Goal: Task Accomplishment & Management: Manage account settings

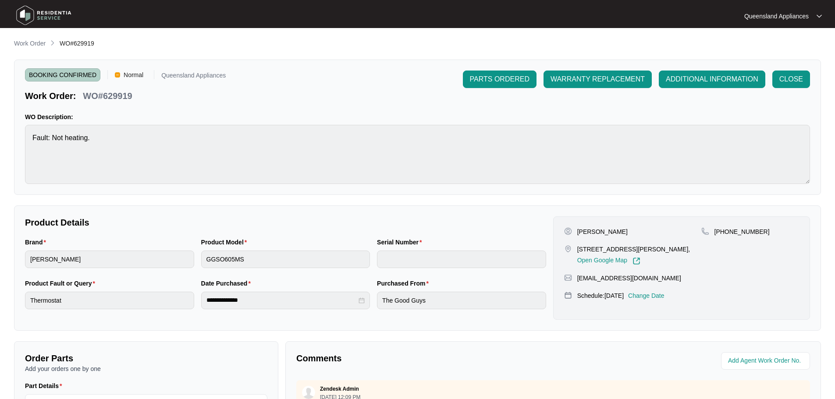
click at [38, 40] on p "Work Order" at bounding box center [30, 43] width 32 height 9
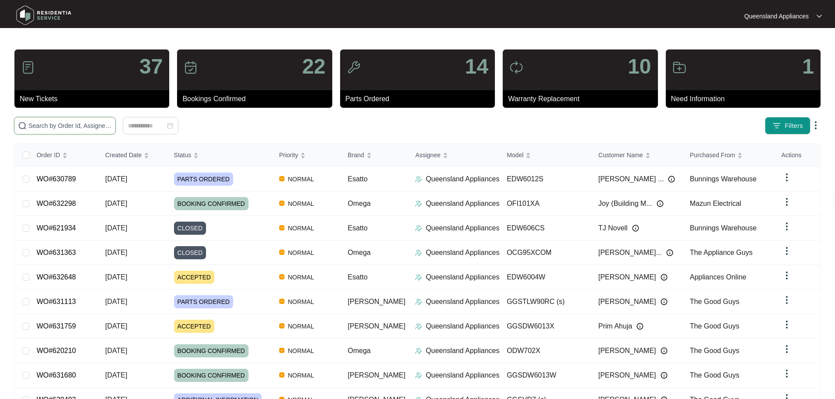
click at [112, 123] on input "text" at bounding box center [69, 126] width 83 height 10
paste input "631680"
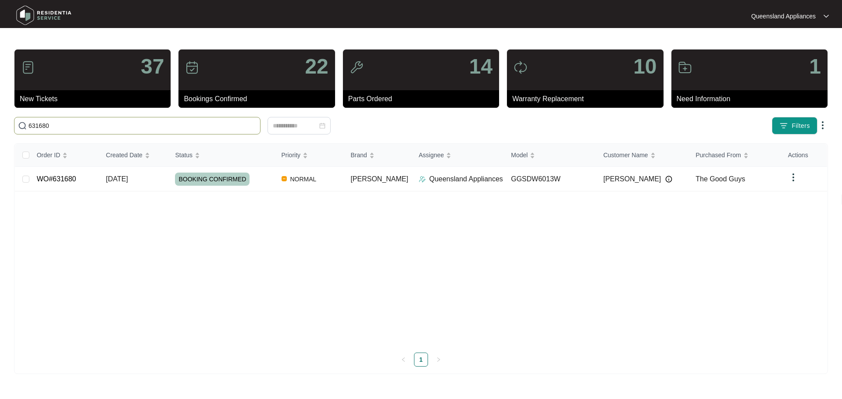
click at [88, 130] on input "631680" at bounding box center [142, 126] width 228 height 10
paste input "3174"
click at [83, 126] on input "633174" at bounding box center [142, 126] width 228 height 10
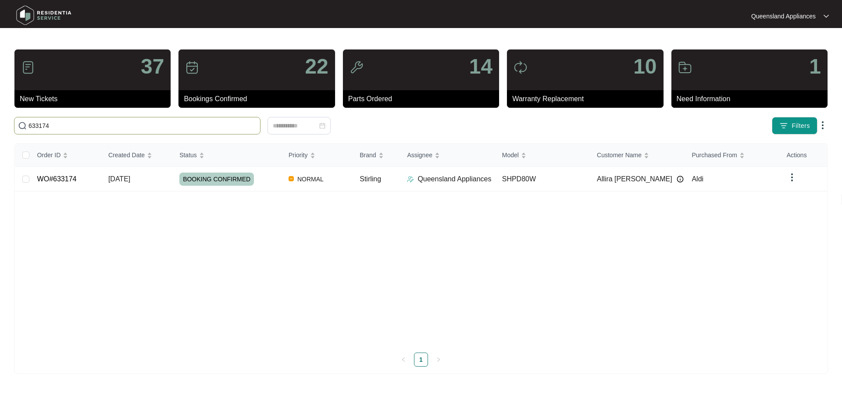
click at [83, 126] on input "633174" at bounding box center [142, 126] width 228 height 10
click at [210, 122] on input "633174" at bounding box center [142, 126] width 228 height 10
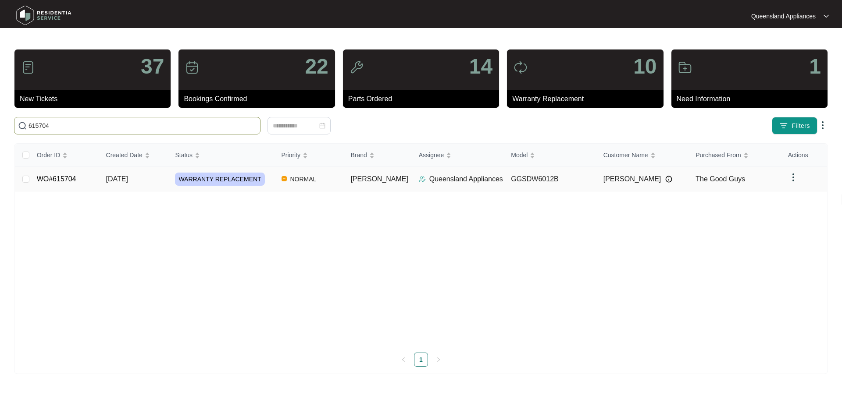
type input "615704"
click at [165, 183] on td "[DATE]" at bounding box center [133, 179] width 69 height 25
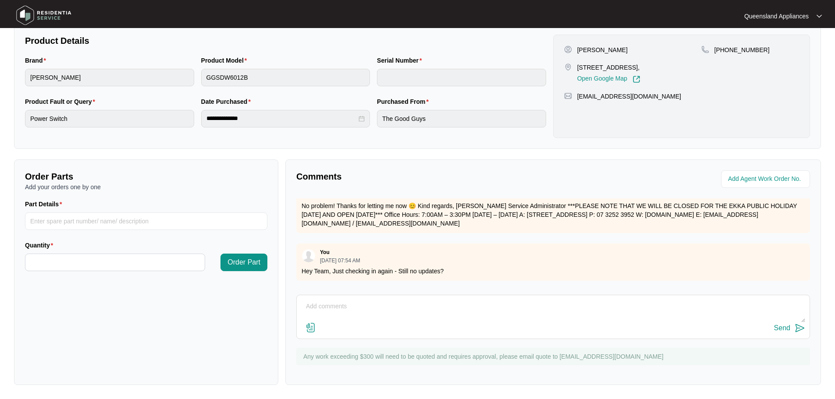
scroll to position [555, 0]
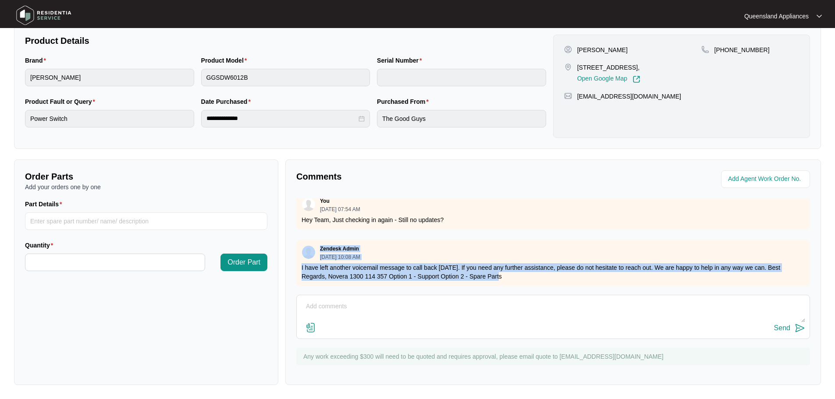
drag, startPoint x: 504, startPoint y: 271, endPoint x: 297, endPoint y: 246, distance: 208.9
click at [297, 246] on div "Zendesk Admin [DATE] 10:08 AM I have left another voicemail message to call bac…" at bounding box center [553, 263] width 514 height 46
copy div "Zendesk Admin [DATE] 10:08 AM I have left another voicemail message to call bac…"
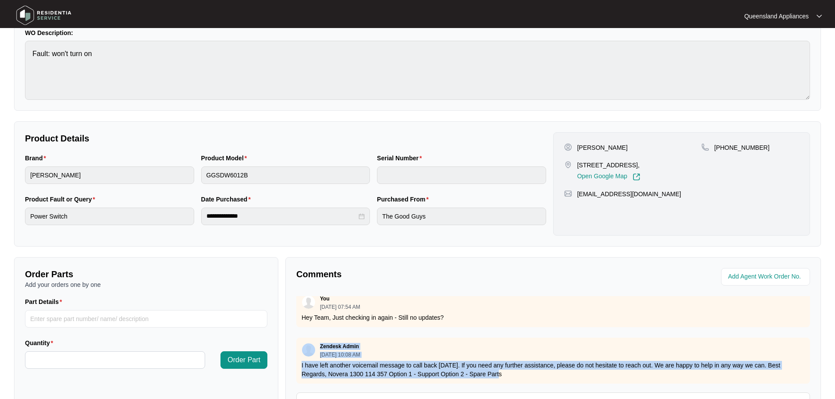
scroll to position [7, 0]
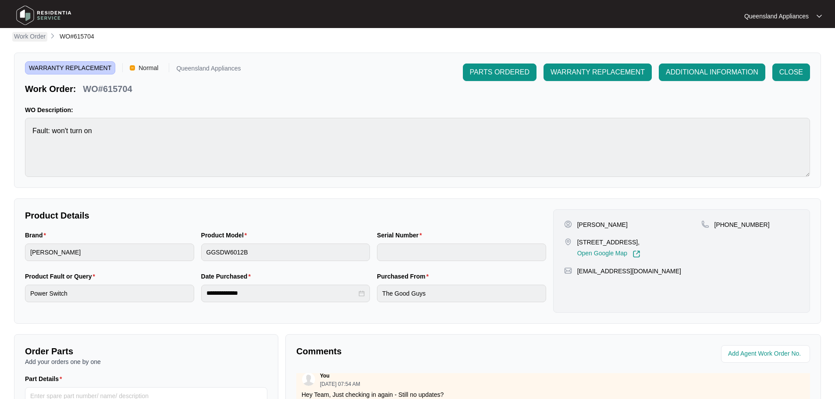
click at [37, 39] on p "Work Order" at bounding box center [30, 36] width 32 height 9
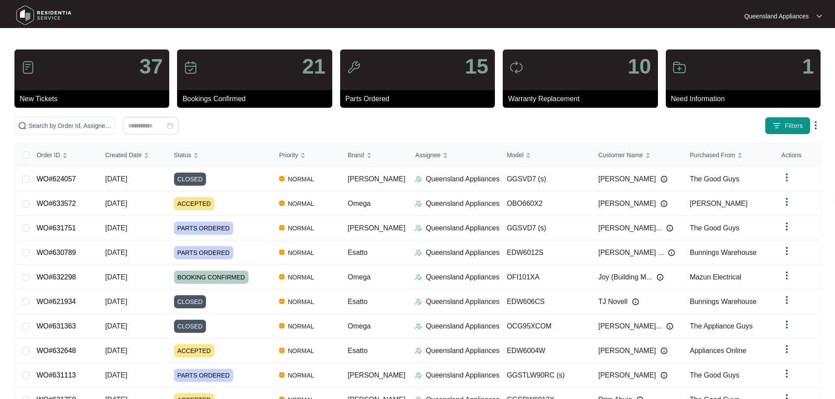
click at [124, 117] on div "37 New Tickets 21 Bookings Confirmed 15 Parts Ordered 10 Warranty Replacement 1…" at bounding box center [417, 245] width 807 height 392
click at [112, 127] on input "text" at bounding box center [69, 126] width 83 height 10
paste input "631073"
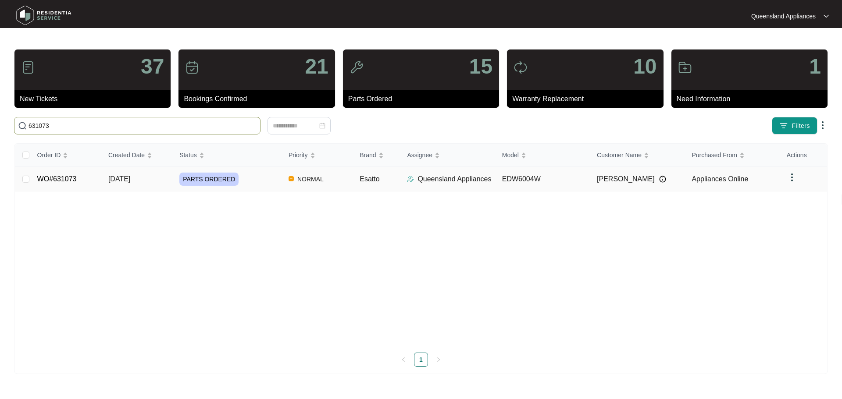
type input "631073"
click at [242, 182] on div "PARTS ORDERED" at bounding box center [230, 179] width 102 height 13
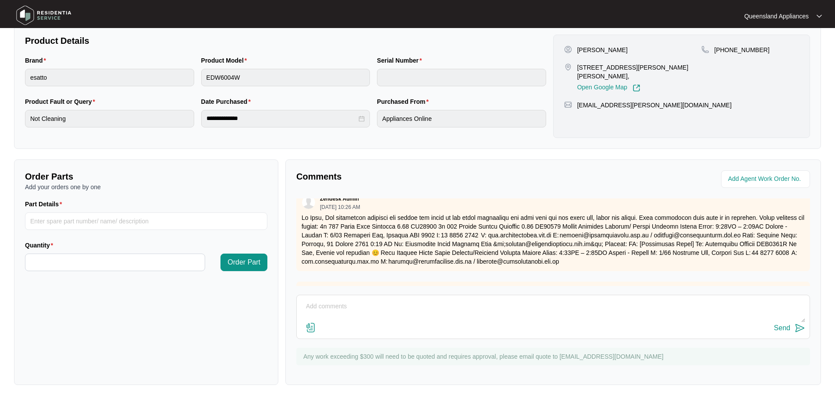
scroll to position [178, 0]
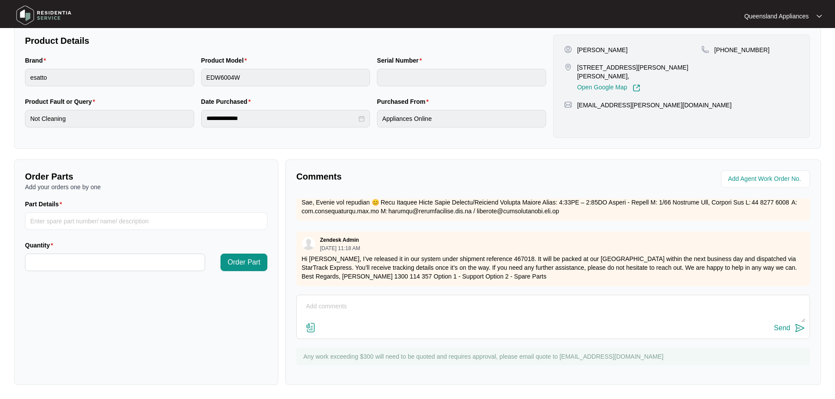
click at [375, 304] on textarea at bounding box center [553, 311] width 504 height 23
type textarea "Hi Team, Part has been received and client has confirmed the booking for [DATE]"
click at [793, 323] on button "Send" at bounding box center [789, 329] width 31 height 12
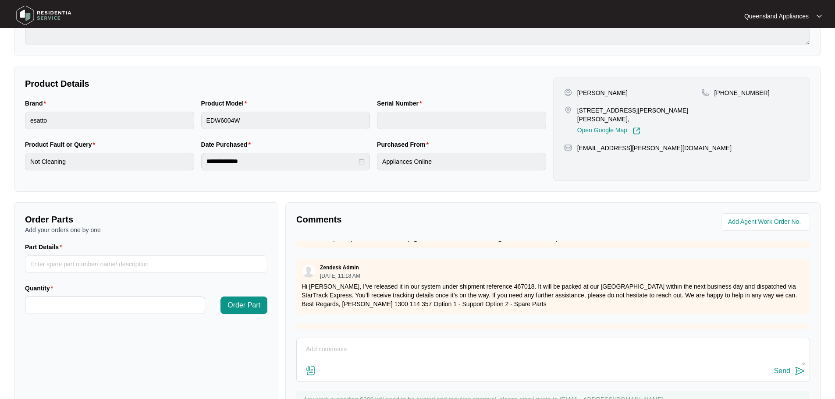
scroll to position [7, 0]
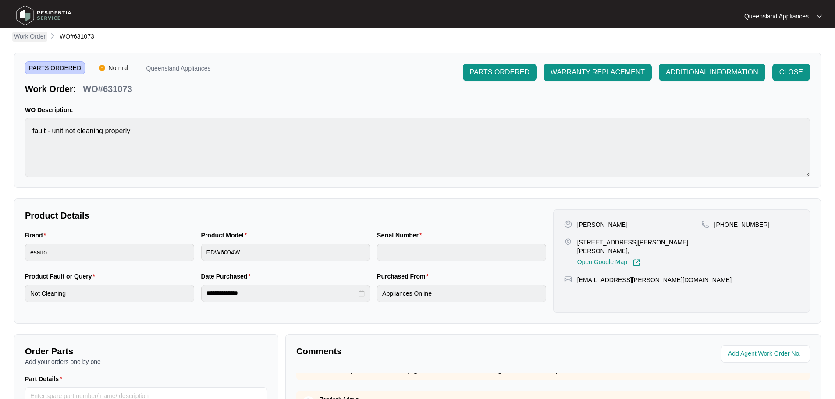
click at [36, 36] on p "Work Order" at bounding box center [30, 36] width 32 height 9
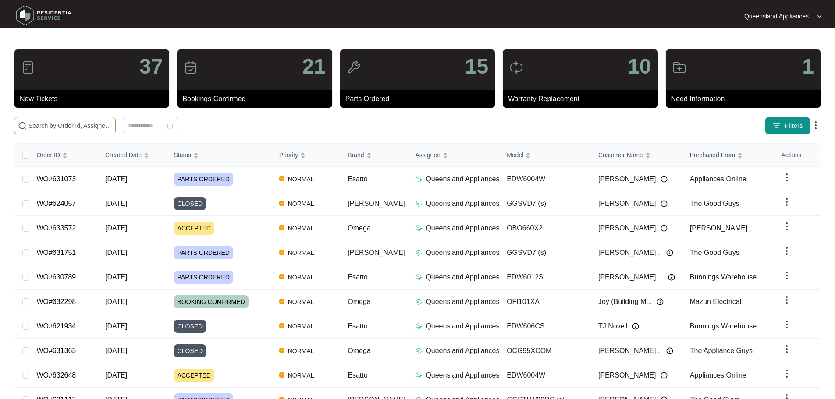
click at [92, 128] on input "text" at bounding box center [69, 126] width 83 height 10
paste input "631113"
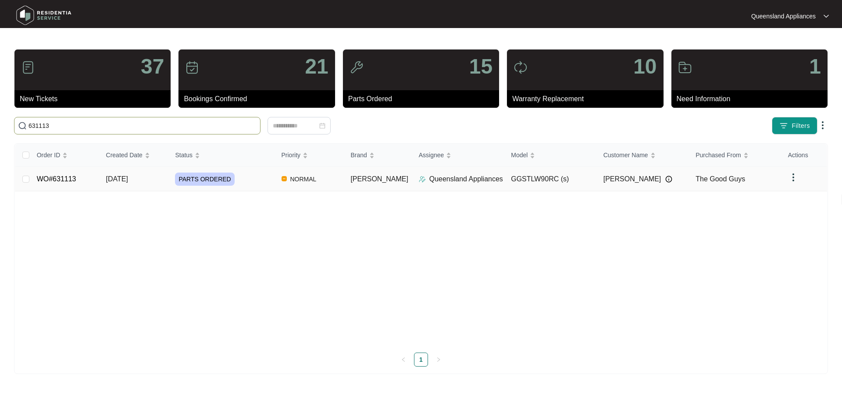
type input "631113"
click at [256, 183] on div "PARTS ORDERED" at bounding box center [224, 179] width 99 height 13
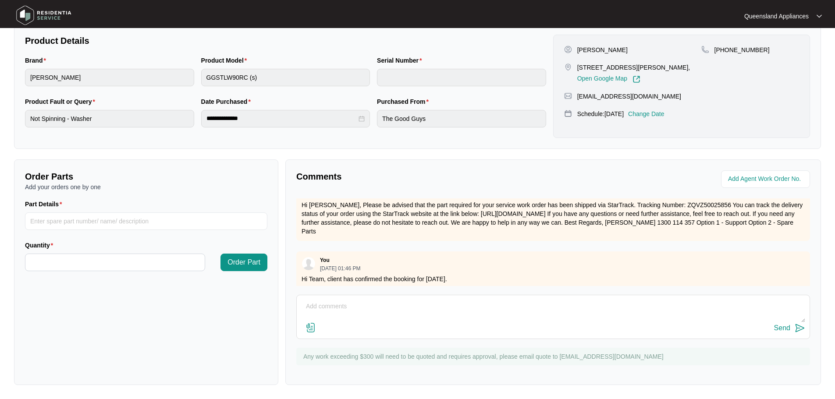
scroll to position [245, 0]
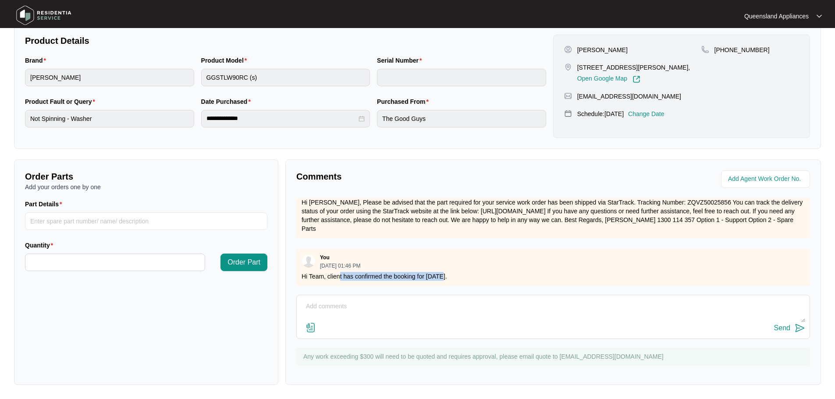
drag, startPoint x: 439, startPoint y: 271, endPoint x: 338, endPoint y: 271, distance: 100.4
click at [338, 272] on p "Hi Team, client has confirmed the booking for [DATE]." at bounding box center [553, 276] width 503 height 9
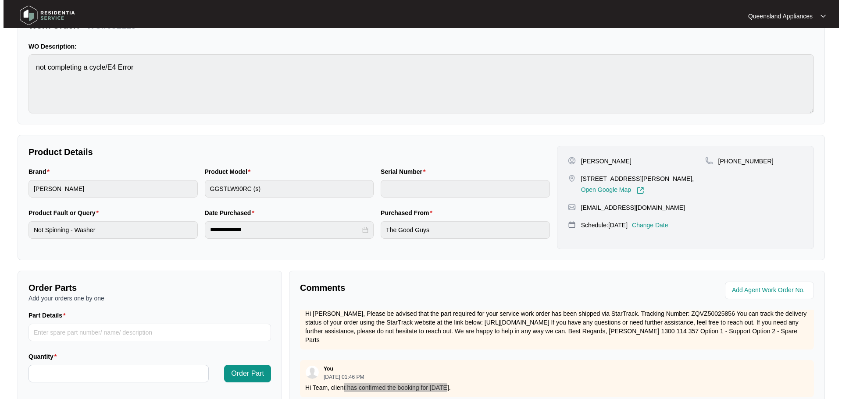
scroll to position [0, 0]
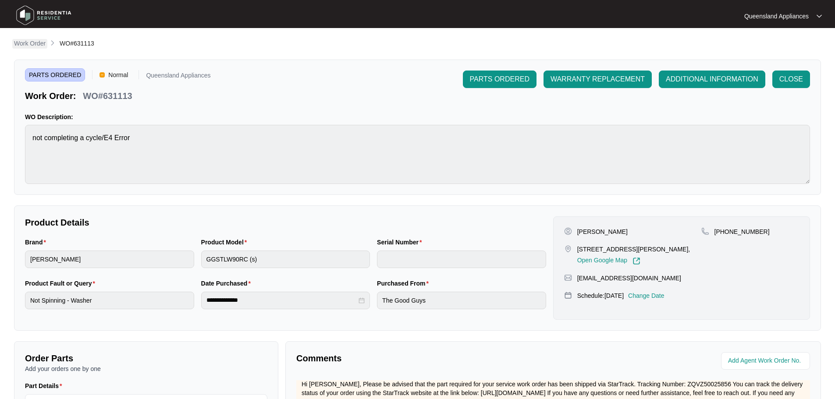
click at [31, 46] on p "Work Order" at bounding box center [30, 43] width 32 height 9
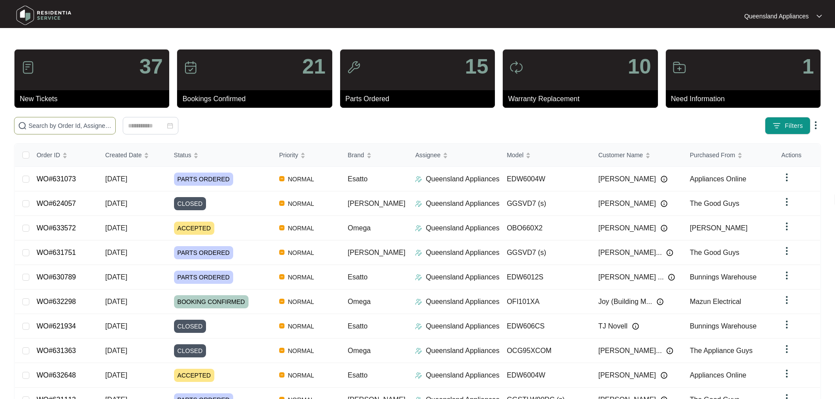
drag, startPoint x: 95, startPoint y: 122, endPoint x: 125, endPoint y: 138, distance: 33.9
click at [94, 124] on input "text" at bounding box center [69, 126] width 83 height 10
paste input "633858"
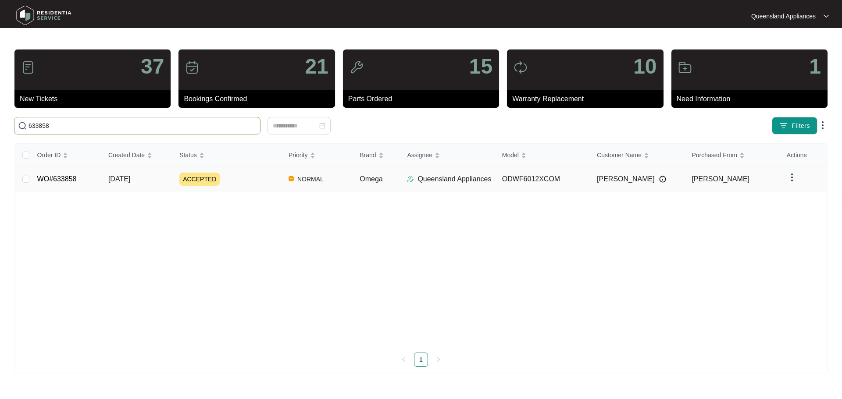
type input "633858"
click at [277, 180] on div "ACCEPTED" at bounding box center [230, 179] width 102 height 13
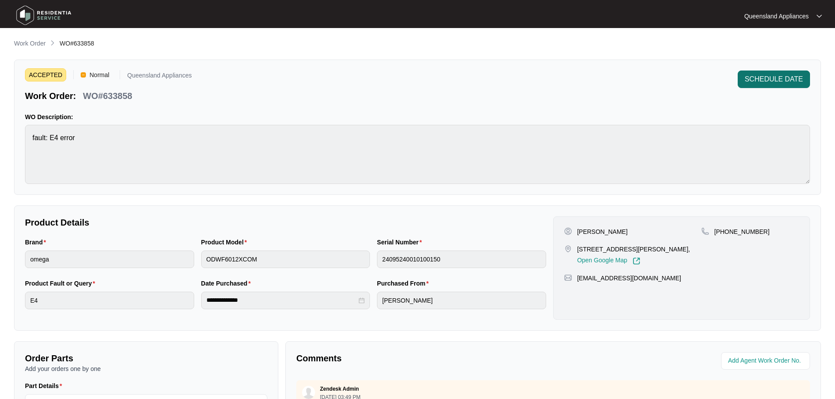
click at [751, 79] on span "SCHEDULE DATE" at bounding box center [774, 79] width 58 height 11
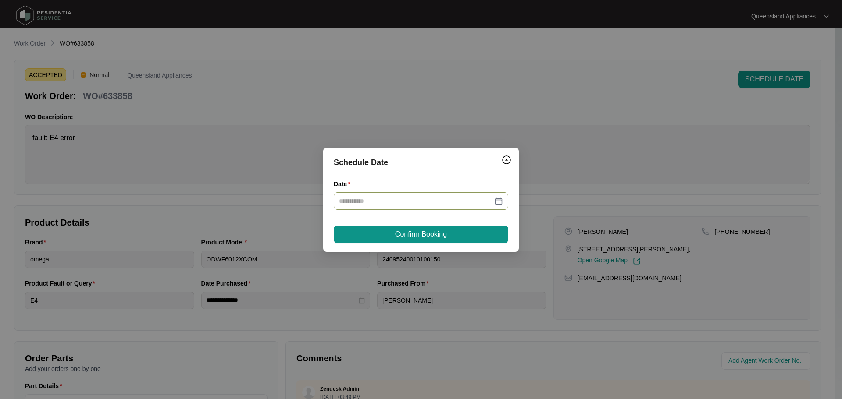
click at [407, 206] on div at bounding box center [421, 201] width 174 height 18
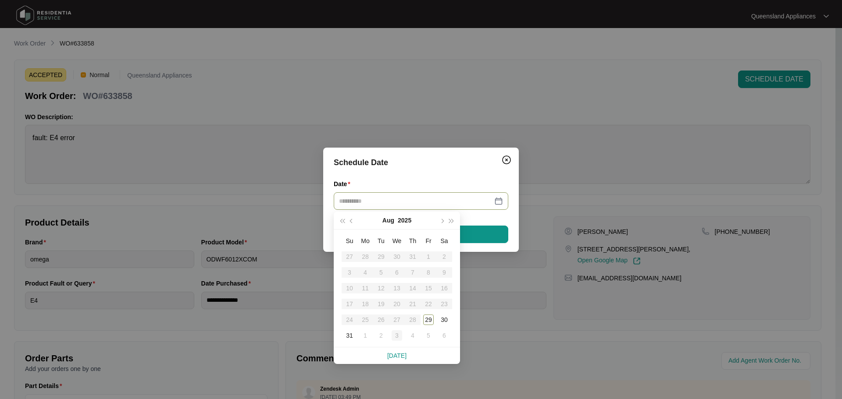
type input "**********"
click at [395, 335] on div "3" at bounding box center [396, 336] width 11 height 11
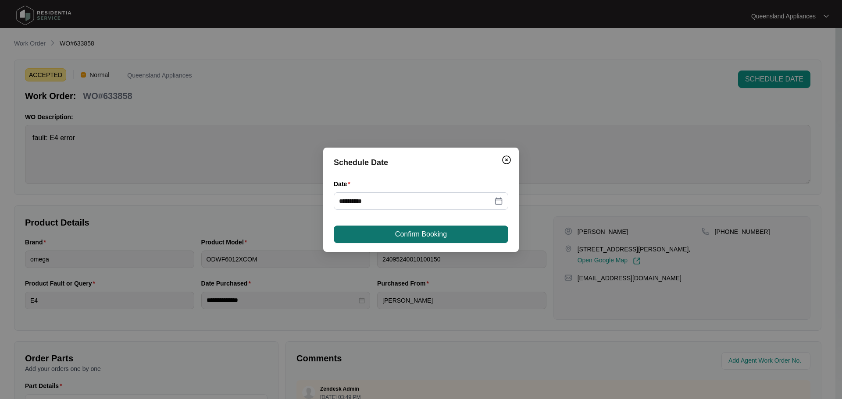
click at [414, 239] on span "Confirm Booking" at bounding box center [421, 234] width 52 height 11
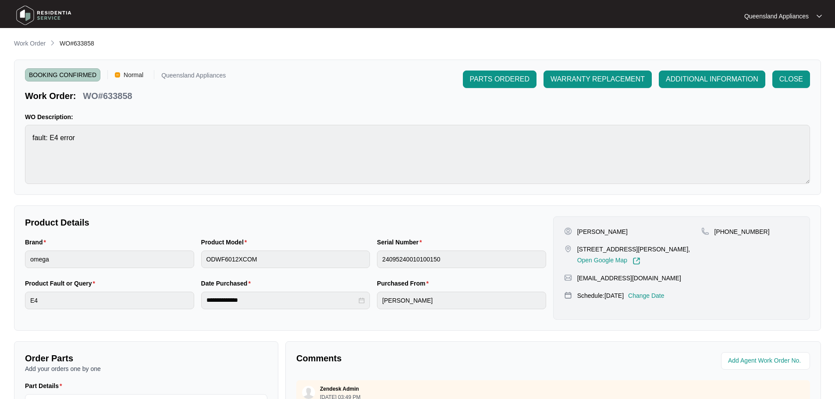
click at [25, 51] on div "**********" at bounding box center [417, 303] width 807 height 529
click at [25, 48] on link "Work Order" at bounding box center [29, 44] width 35 height 10
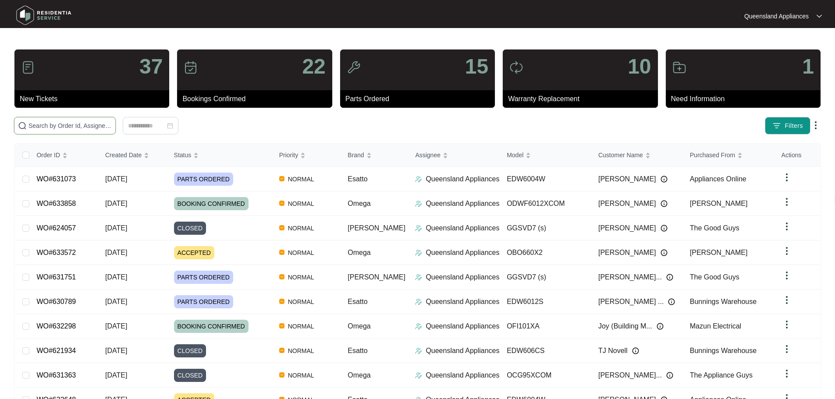
click at [73, 122] on span at bounding box center [65, 126] width 102 height 18
paste input "631654"
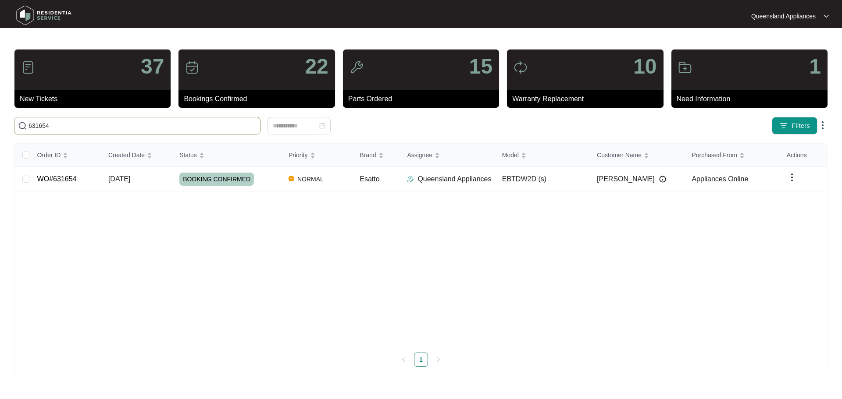
click at [67, 126] on input "631654" at bounding box center [142, 126] width 228 height 10
paste input "2966"
type input "629664"
